Goal: Information Seeking & Learning: Learn about a topic

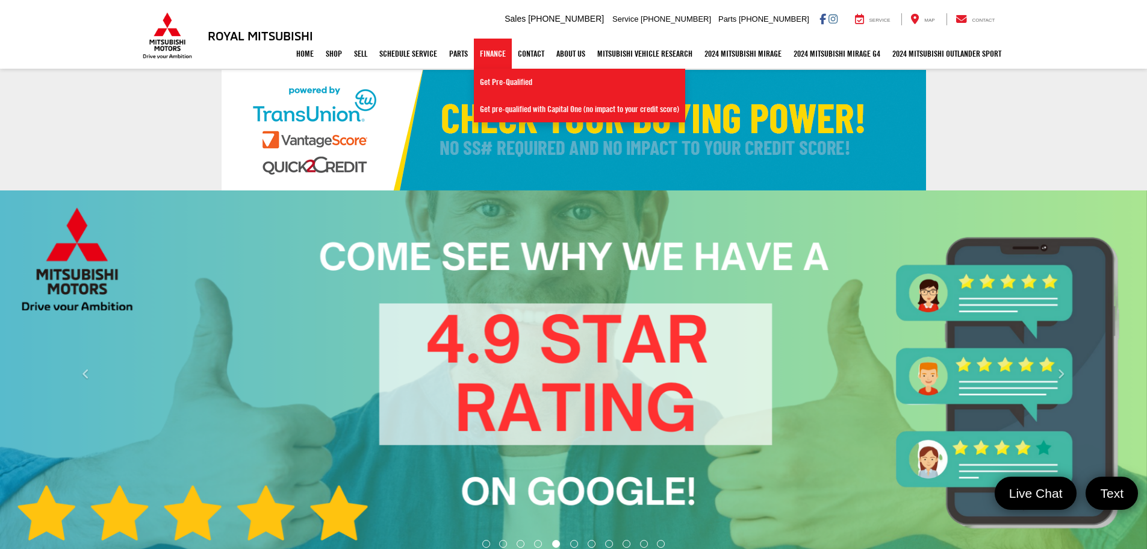
select select "Mitsubishi"
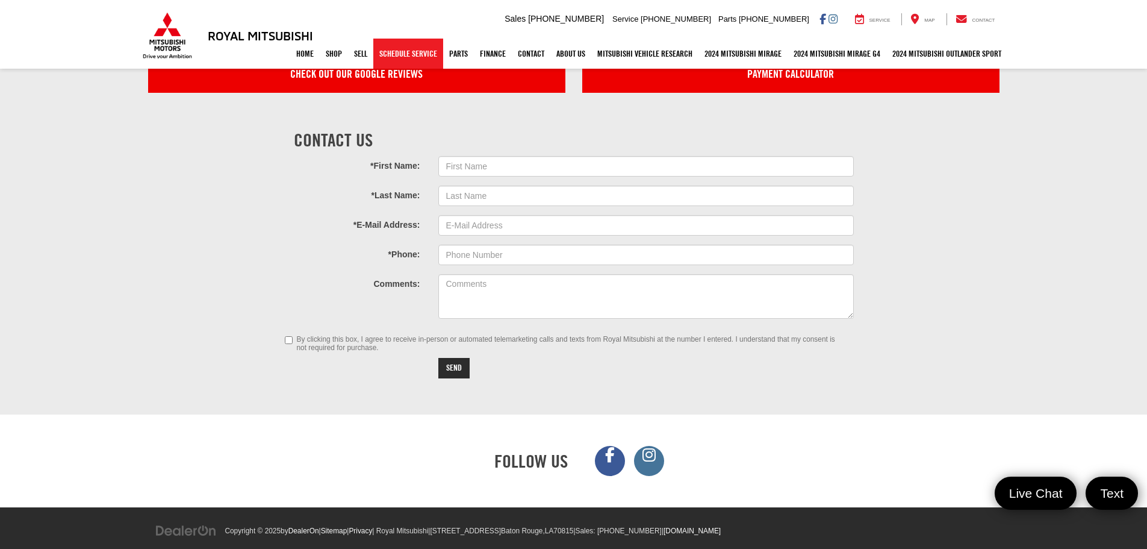
scroll to position [3666, 0]
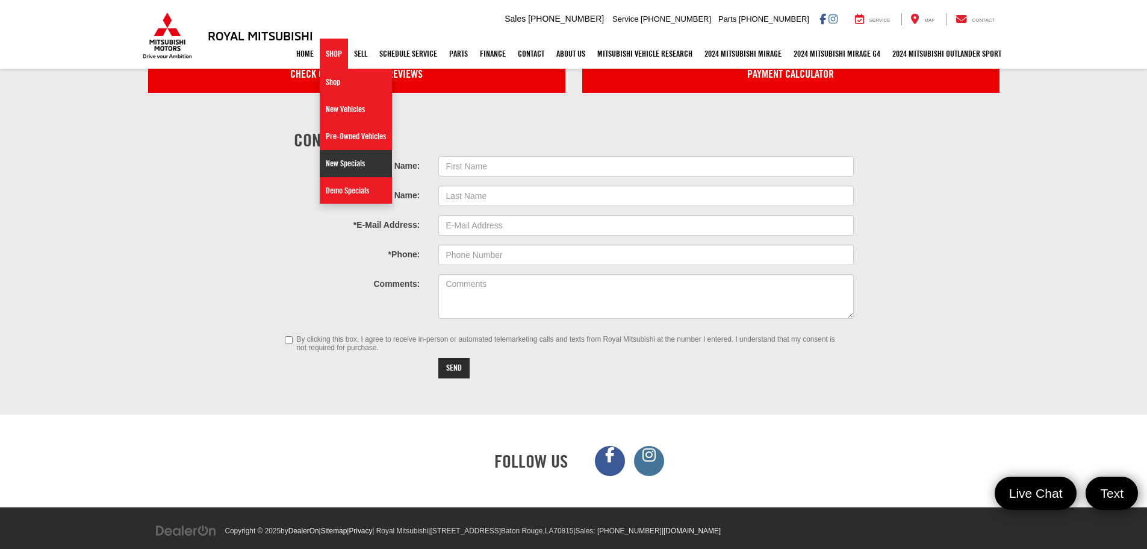
click at [347, 169] on link "New Specials" at bounding box center [356, 163] width 72 height 27
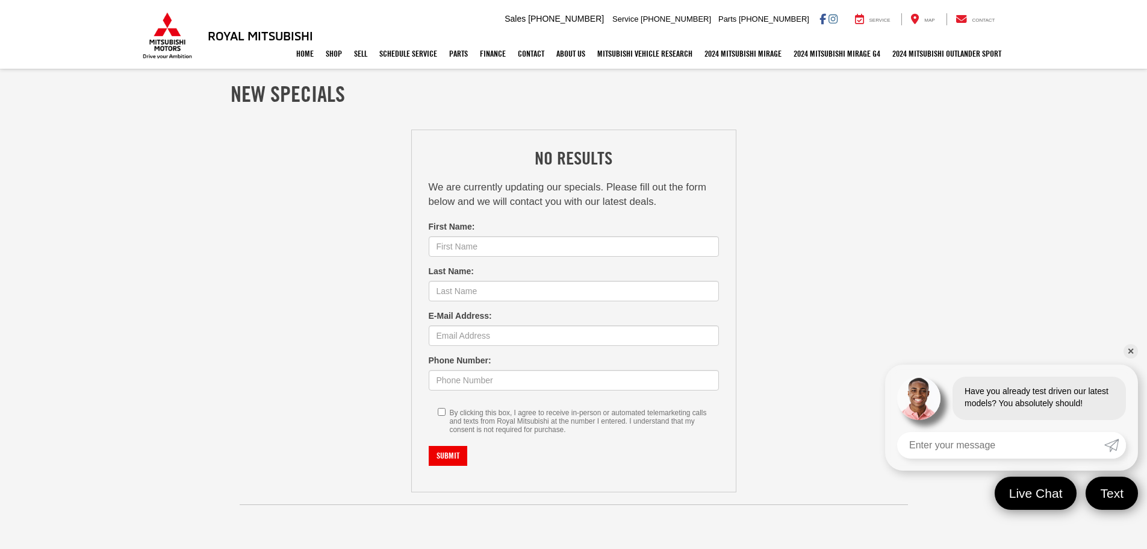
click at [172, 46] on div "Home Shop Shop New Vehicles Pre-Owned Vehicles New Specials Demo Specials Sell …" at bounding box center [573, 54] width 867 height 30
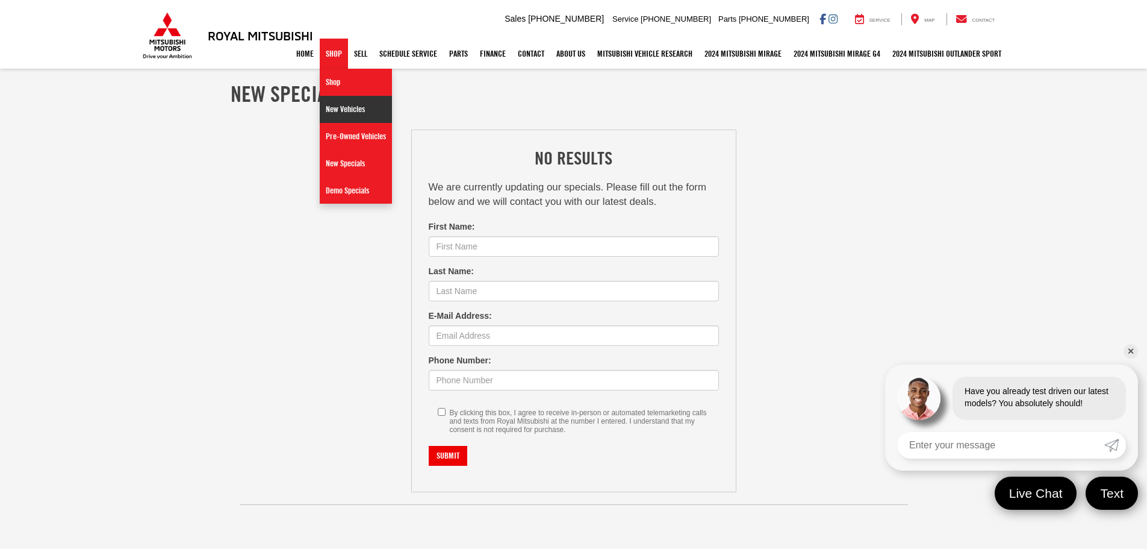
click at [337, 112] on link "New Vehicles" at bounding box center [356, 109] width 72 height 27
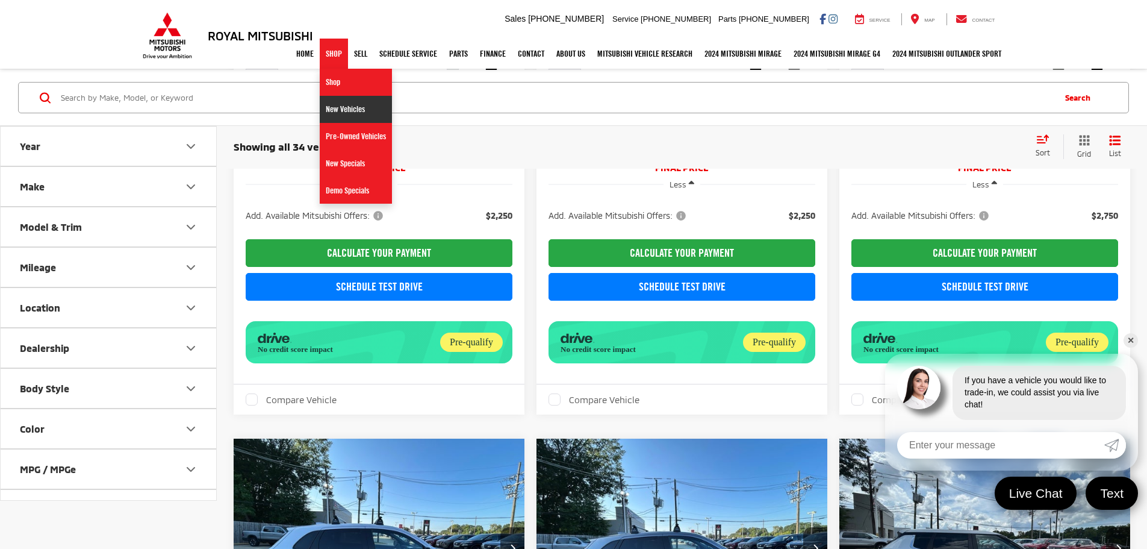
scroll to position [1759, 0]
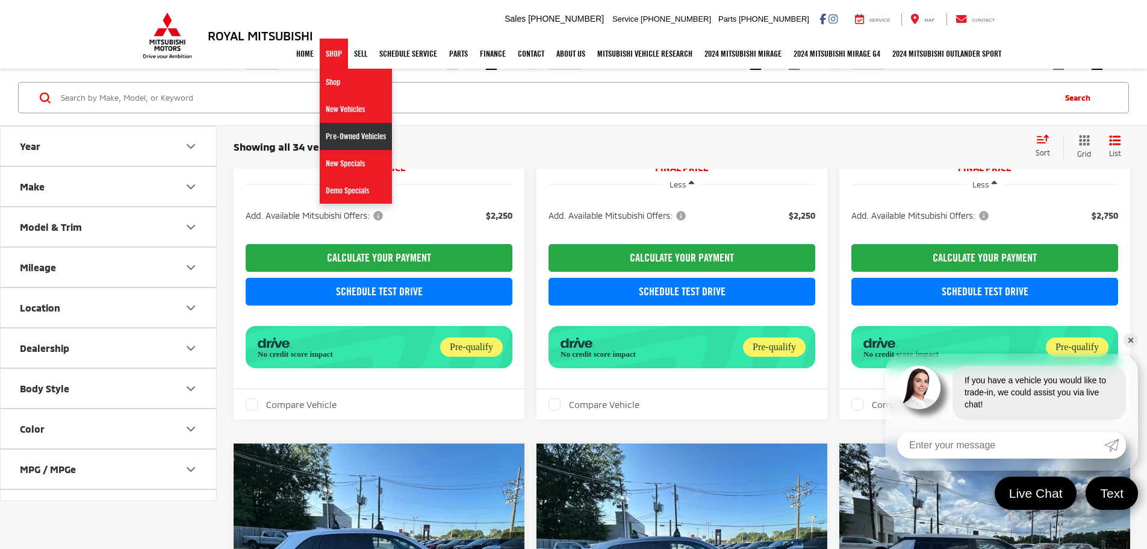
click at [331, 135] on link "Pre-Owned Vehicles" at bounding box center [356, 136] width 72 height 27
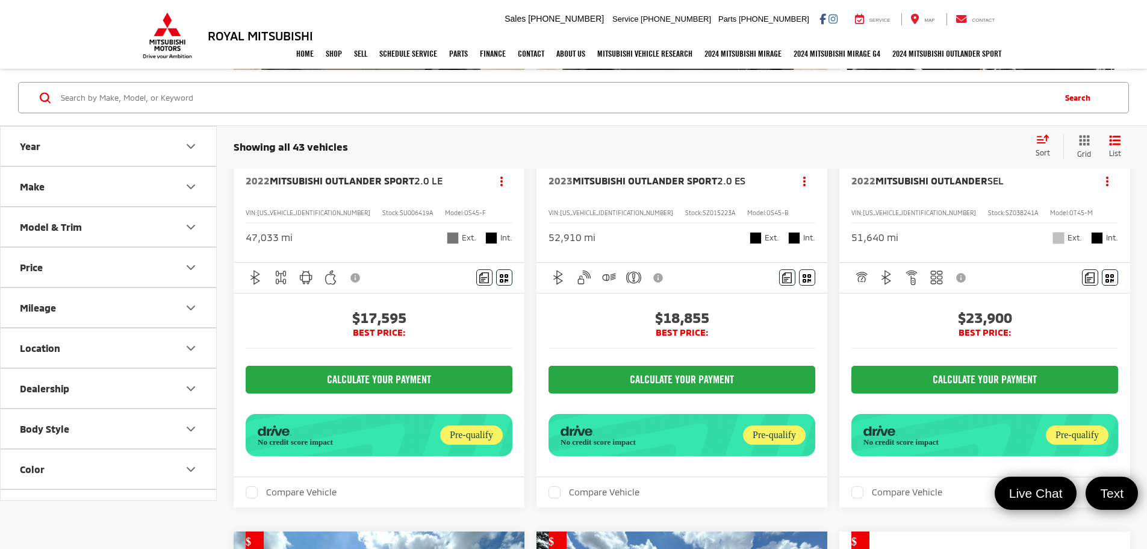
scroll to position [602, 0]
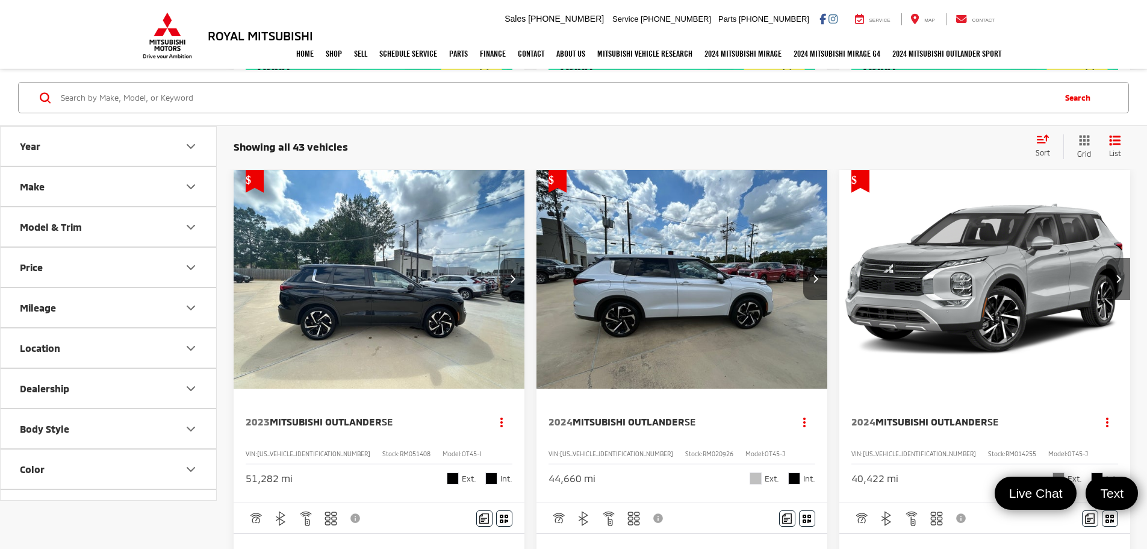
click at [536, 217] on img "2024 Mitsubishi Outlander SE 0" at bounding box center [682, 280] width 293 height 220
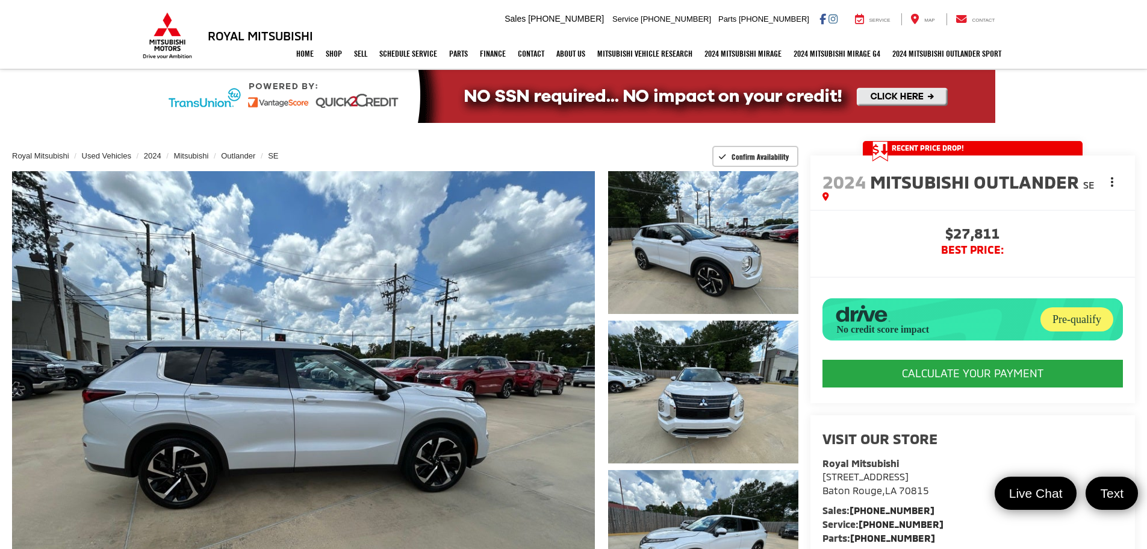
click at [1109, 183] on button "Actions" at bounding box center [1112, 181] width 21 height 21
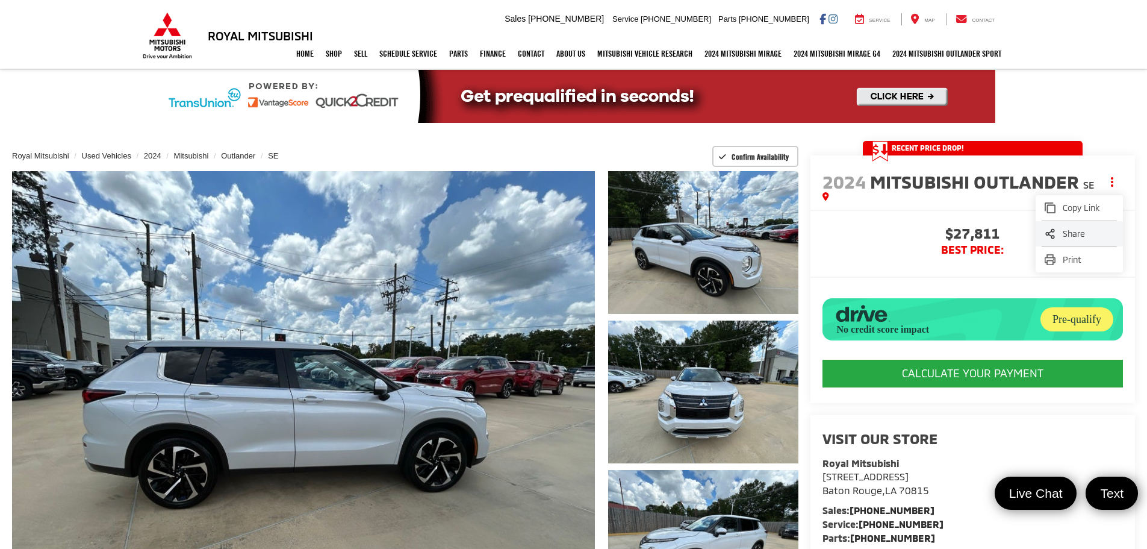
click at [1096, 231] on span "Share" at bounding box center [1088, 234] width 51 height 12
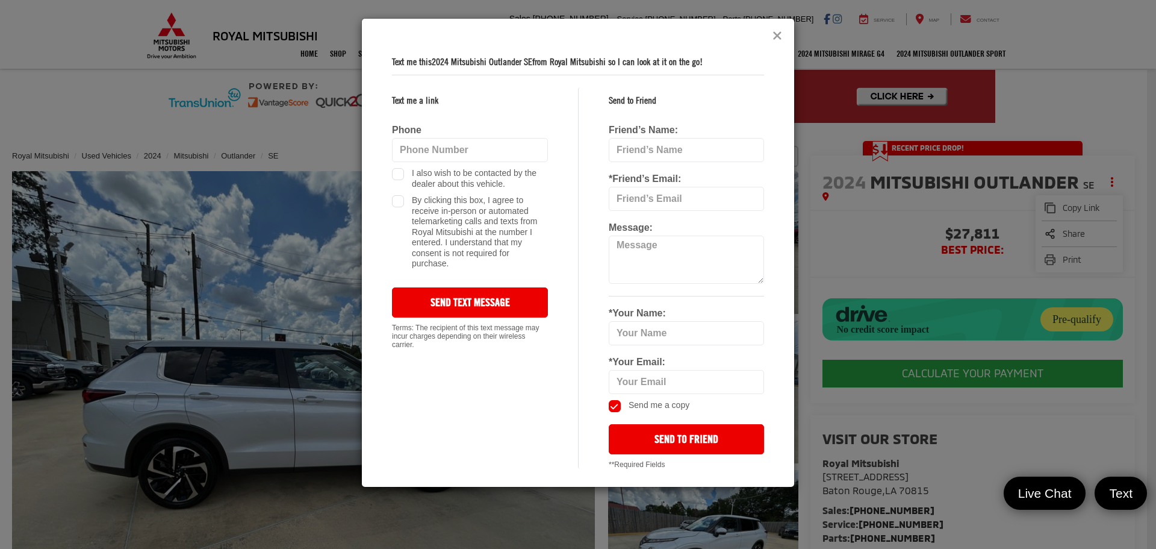
drag, startPoint x: 779, startPoint y: 37, endPoint x: 741, endPoint y: 52, distance: 41.4
click at [779, 37] on icon "Close" at bounding box center [778, 36] width 10 height 13
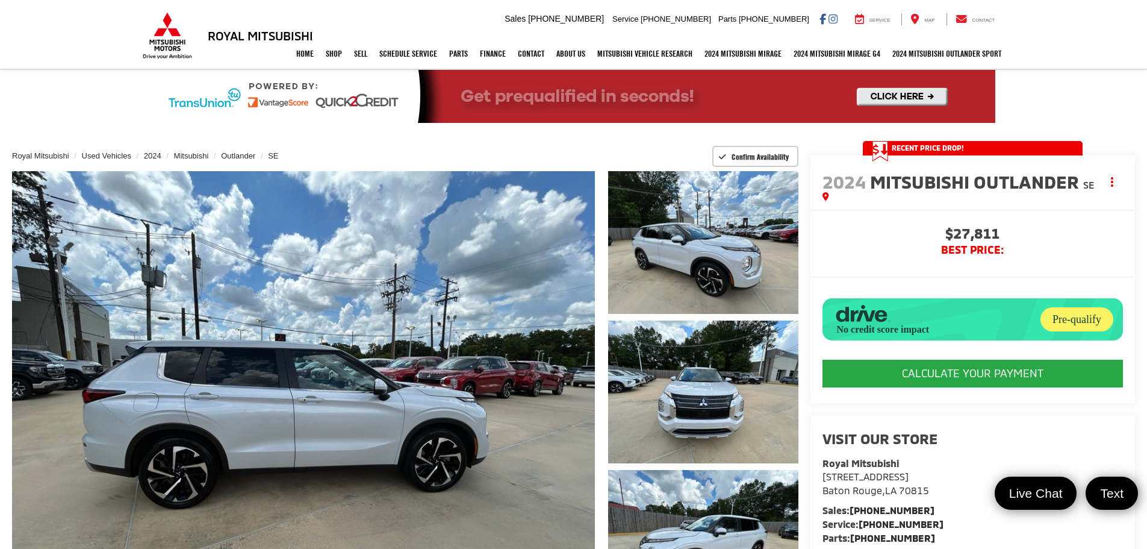
click at [167, 49] on div "Home Shop Shop New Vehicles Pre-Owned Vehicles New Specials Demo Specials Sell …" at bounding box center [573, 54] width 867 height 30
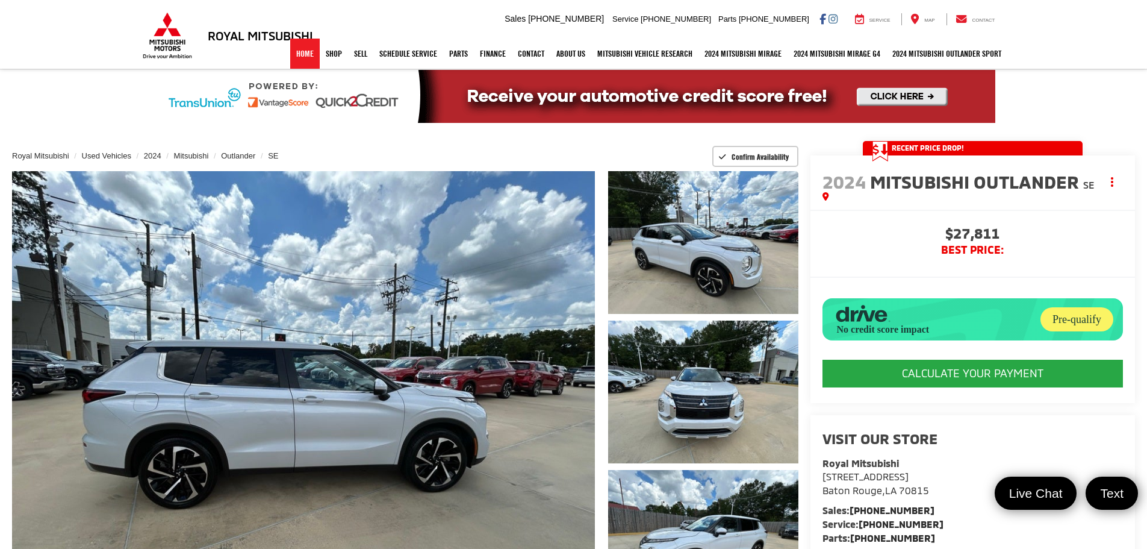
click at [300, 59] on link "Home" at bounding box center [305, 54] width 30 height 30
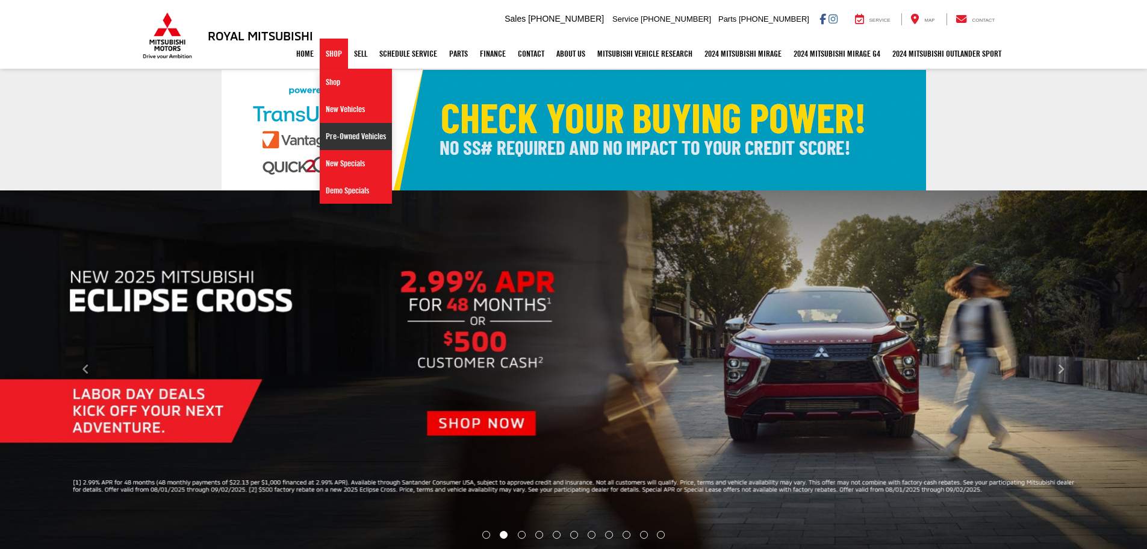
drag, startPoint x: 331, startPoint y: 136, endPoint x: 286, endPoint y: 150, distance: 47.4
click at [331, 136] on link "Pre-Owned Vehicles" at bounding box center [356, 136] width 72 height 27
